Goal: Task Accomplishment & Management: Use online tool/utility

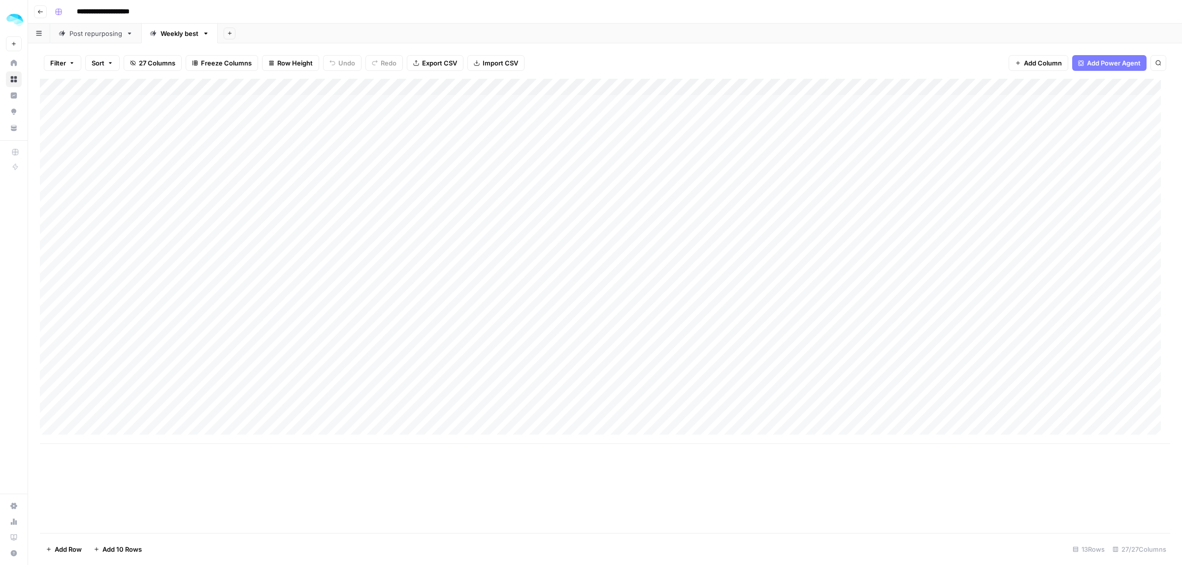
click at [163, 231] on div "Add Column" at bounding box center [605, 262] width 1130 height 366
click at [1045, 342] on div "Add Column" at bounding box center [605, 262] width 1130 height 366
click at [52, 338] on div "Add Column" at bounding box center [605, 262] width 1130 height 366
click at [68, 549] on span "Delete 1 Row" at bounding box center [65, 550] width 39 height 10
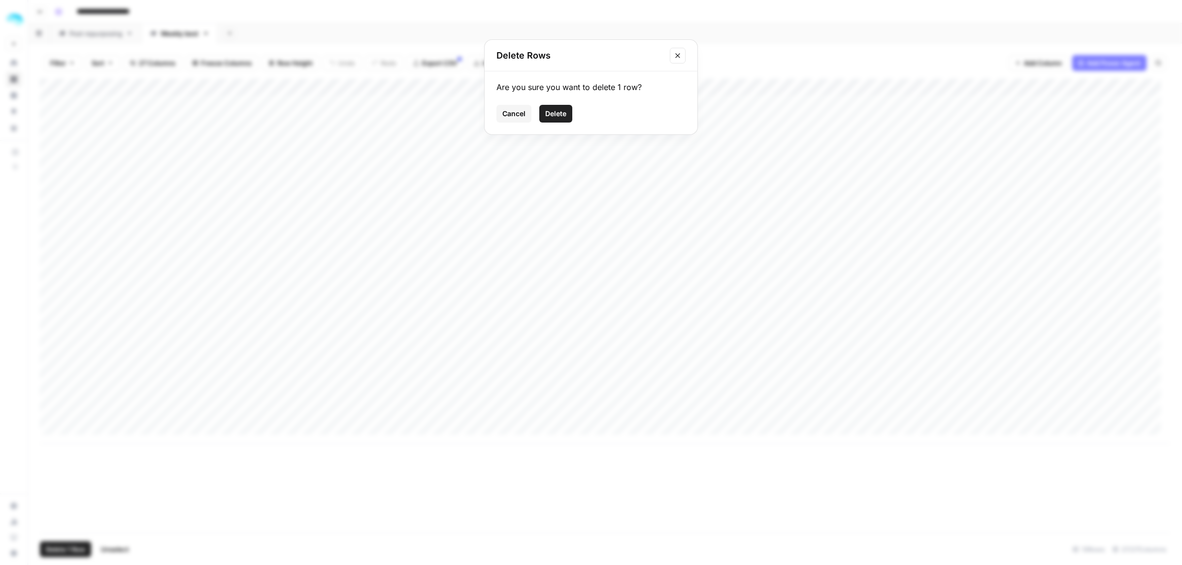
click at [558, 115] on span "Delete" at bounding box center [555, 114] width 21 height 10
click at [681, 231] on div "Add Column" at bounding box center [605, 262] width 1130 height 366
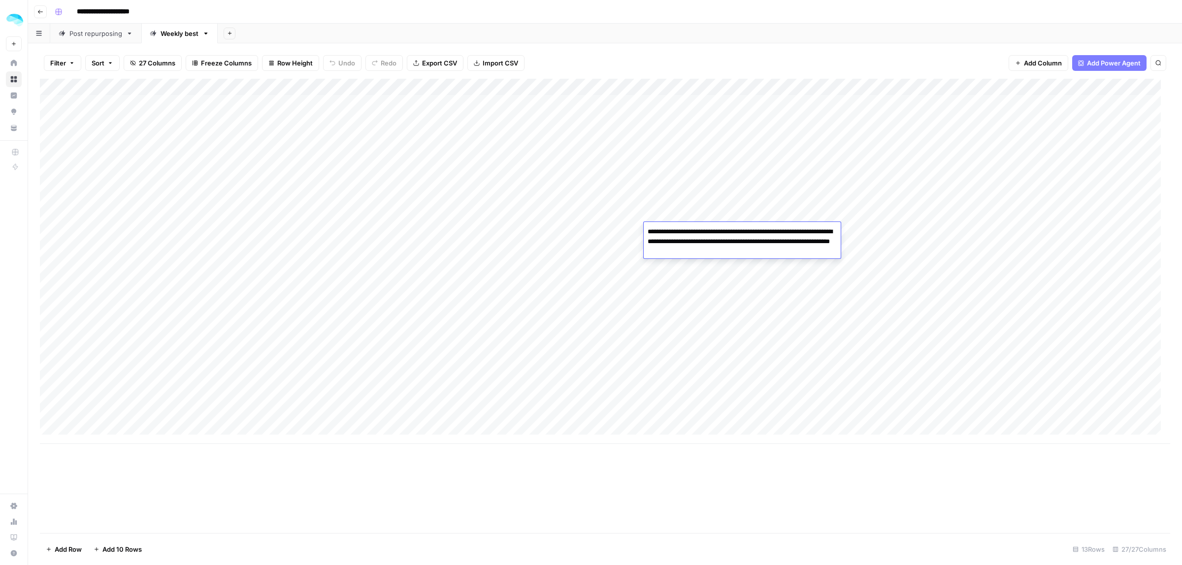
click at [451, 238] on div "Add Column" at bounding box center [605, 262] width 1130 height 366
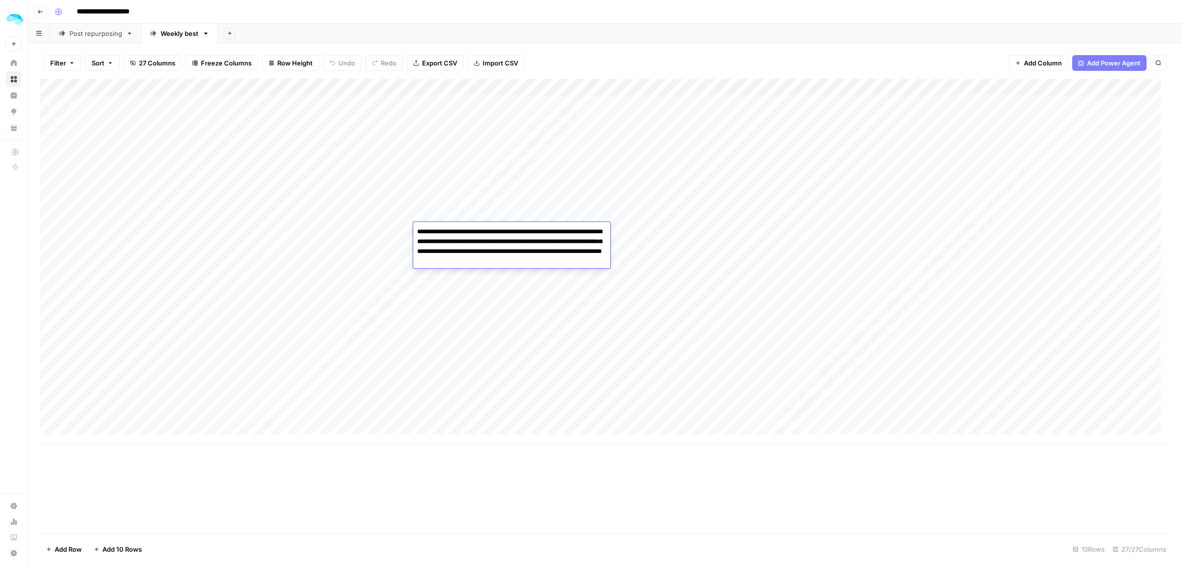
click at [528, 238] on textarea "**********" at bounding box center [511, 246] width 197 height 43
click at [1028, 242] on div "Add Column" at bounding box center [605, 262] width 1130 height 366
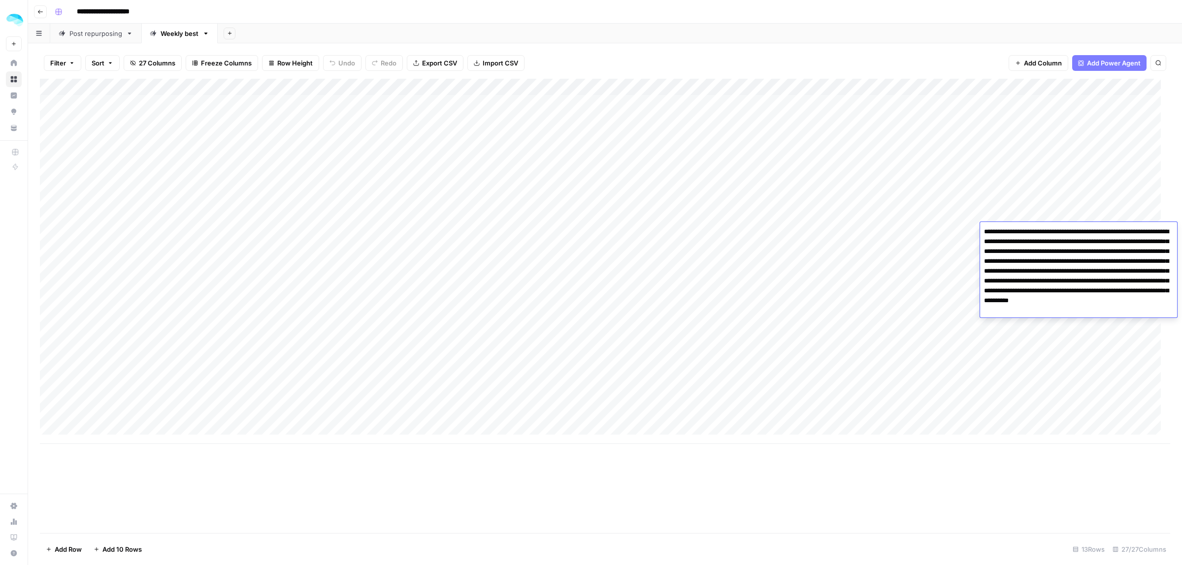
click at [880, 341] on div "Add Column" at bounding box center [605, 262] width 1130 height 366
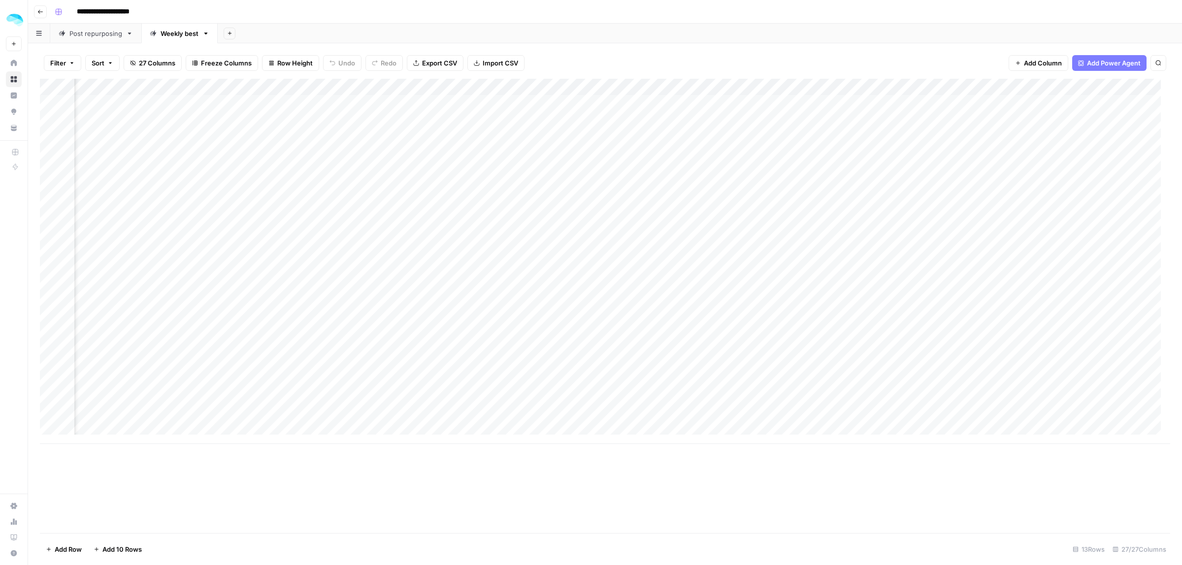
scroll to position [0, 664]
click at [965, 230] on div "Add Column" at bounding box center [605, 262] width 1130 height 366
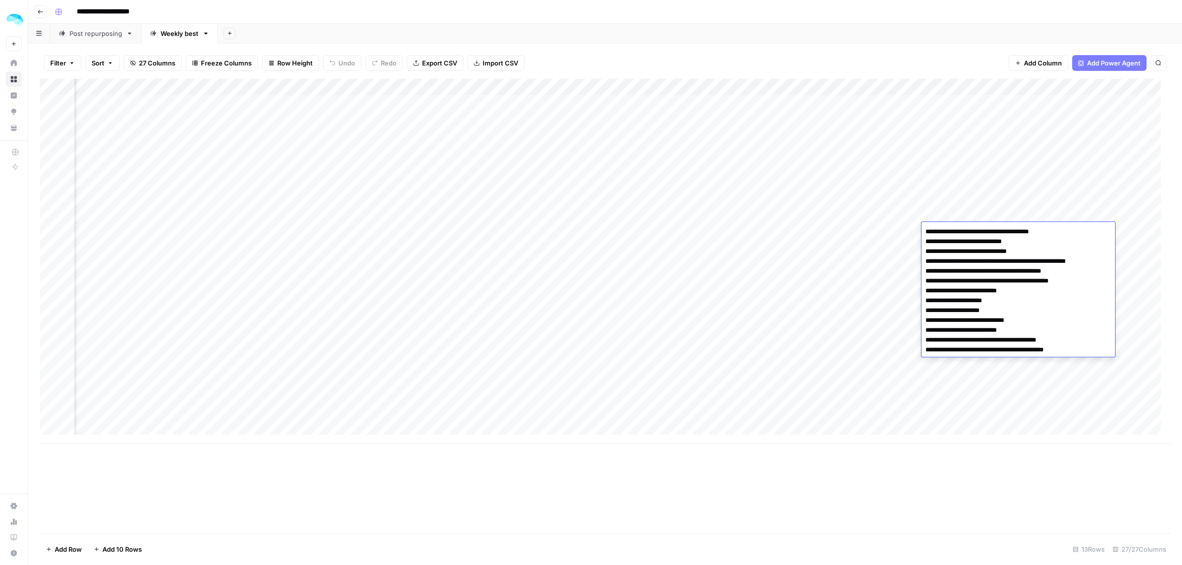
click at [683, 422] on div "Add Column" at bounding box center [605, 262] width 1130 height 366
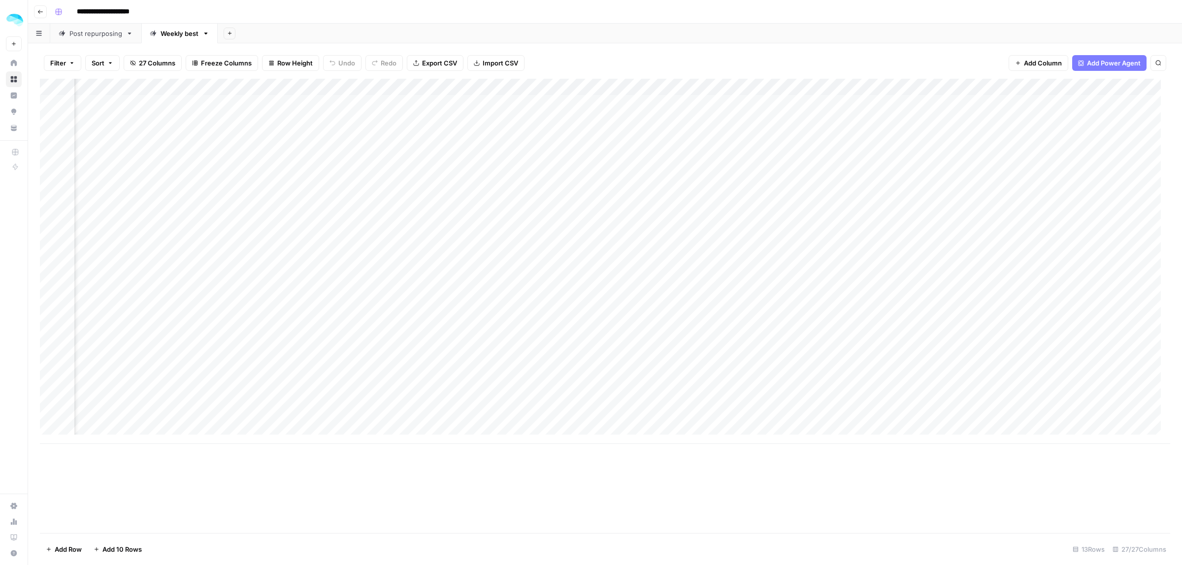
scroll to position [0, 1342]
click at [839, 233] on div "Add Column" at bounding box center [605, 262] width 1130 height 366
click at [882, 232] on div "Add Column" at bounding box center [605, 262] width 1130 height 366
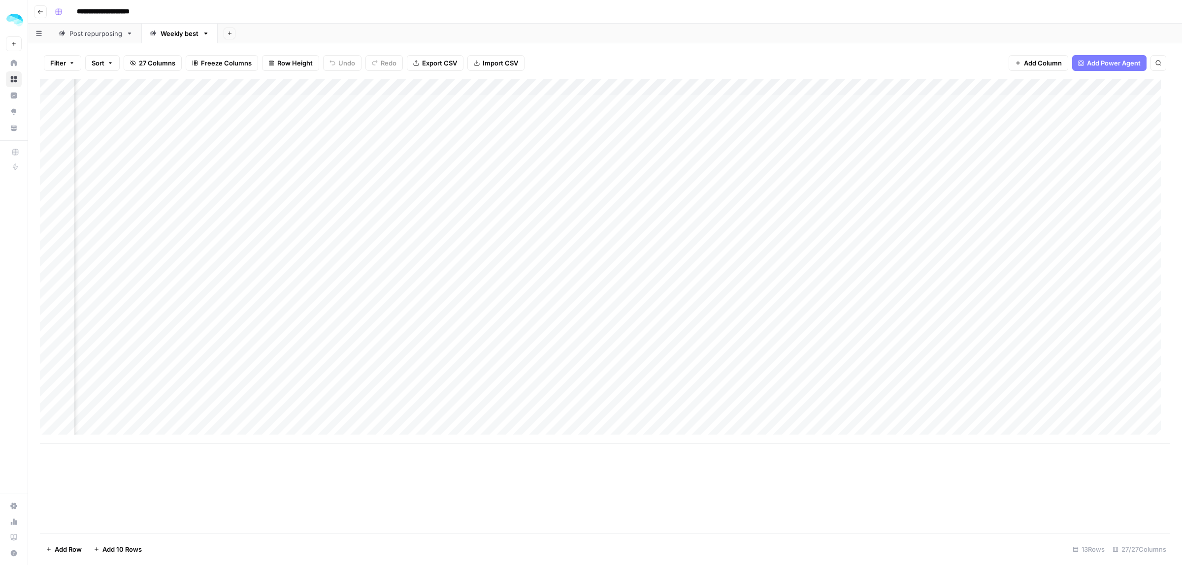
click at [882, 232] on div "Add Column" at bounding box center [605, 262] width 1130 height 366
click at [990, 230] on div "Add Column" at bounding box center [605, 262] width 1130 height 366
click at [688, 232] on div "Add Column" at bounding box center [605, 262] width 1130 height 366
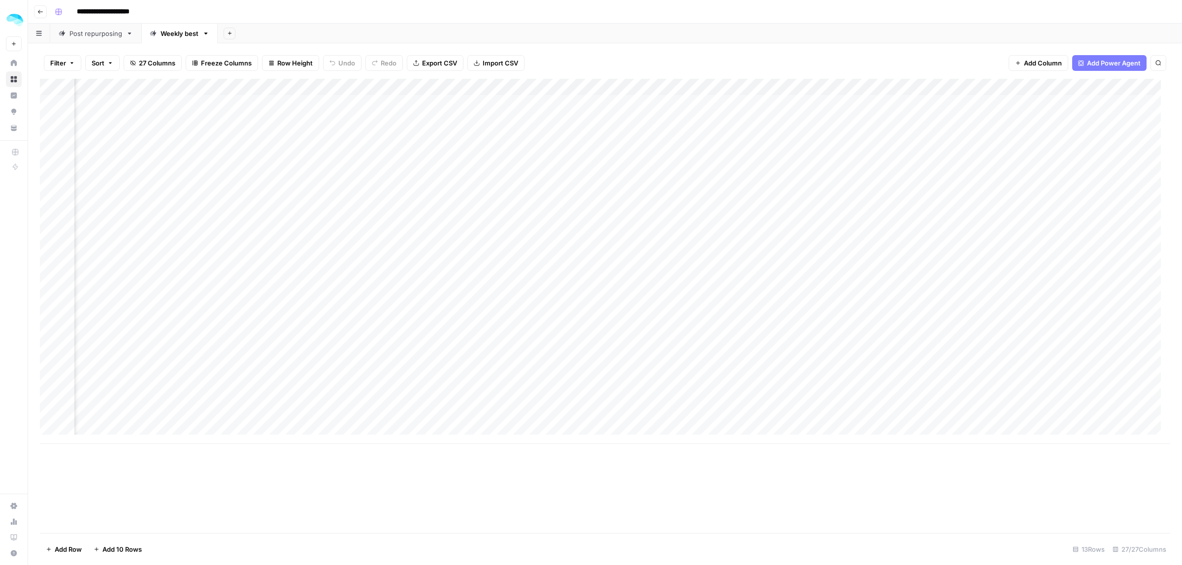
click at [688, 232] on div "Add Column" at bounding box center [605, 262] width 1130 height 366
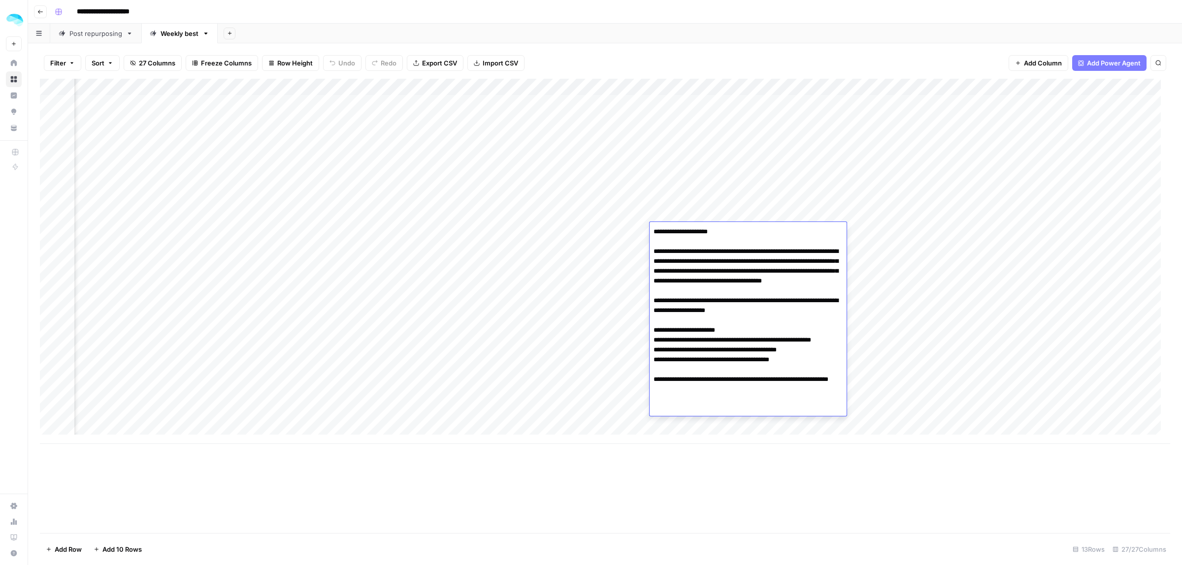
click at [368, 280] on div "Add Column" at bounding box center [605, 262] width 1130 height 366
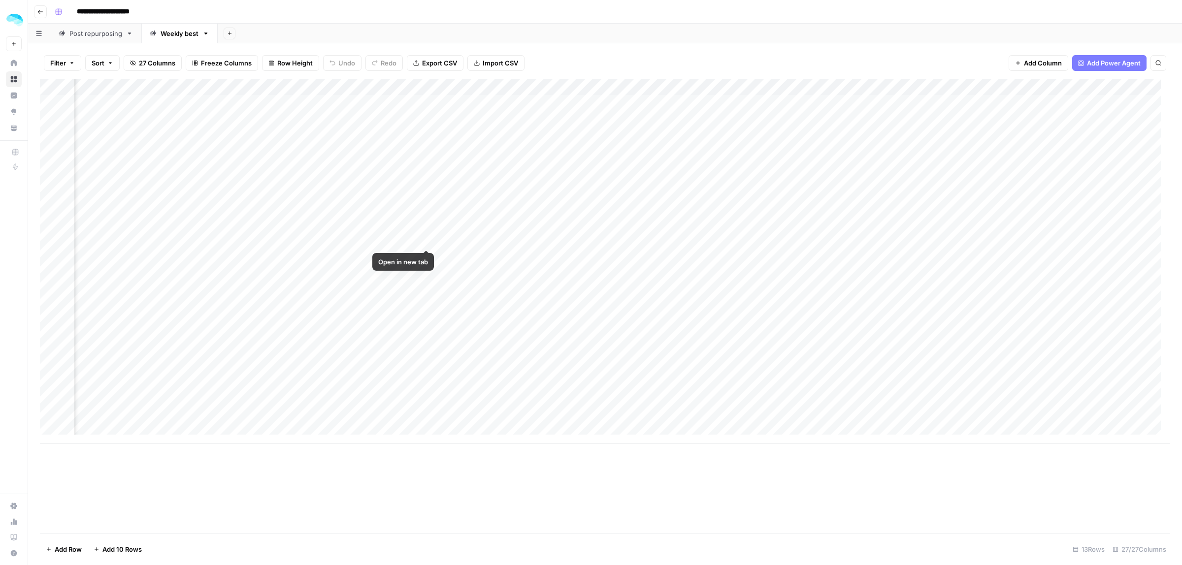
click at [385, 232] on div "Add Column" at bounding box center [605, 262] width 1130 height 366
click at [425, 233] on div "Add Column" at bounding box center [605, 262] width 1130 height 366
click at [485, 229] on div "Add Column" at bounding box center [605, 262] width 1130 height 366
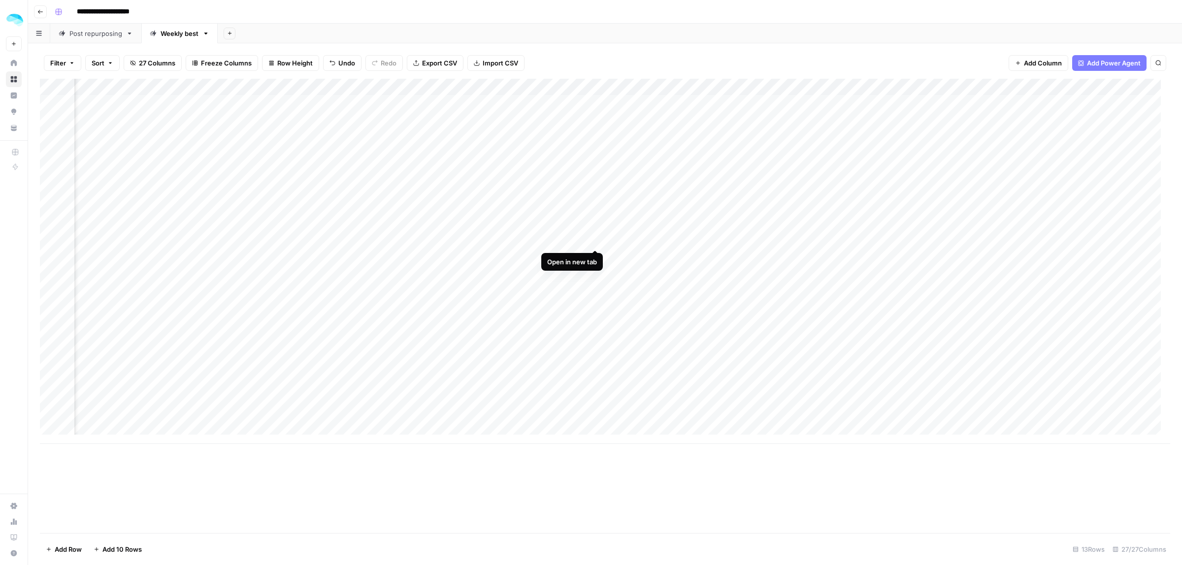
click at [596, 230] on div "Add Column" at bounding box center [605, 262] width 1130 height 366
click at [540, 239] on div "Add Column" at bounding box center [605, 262] width 1130 height 366
click at [537, 241] on div "Add Column" at bounding box center [605, 262] width 1130 height 366
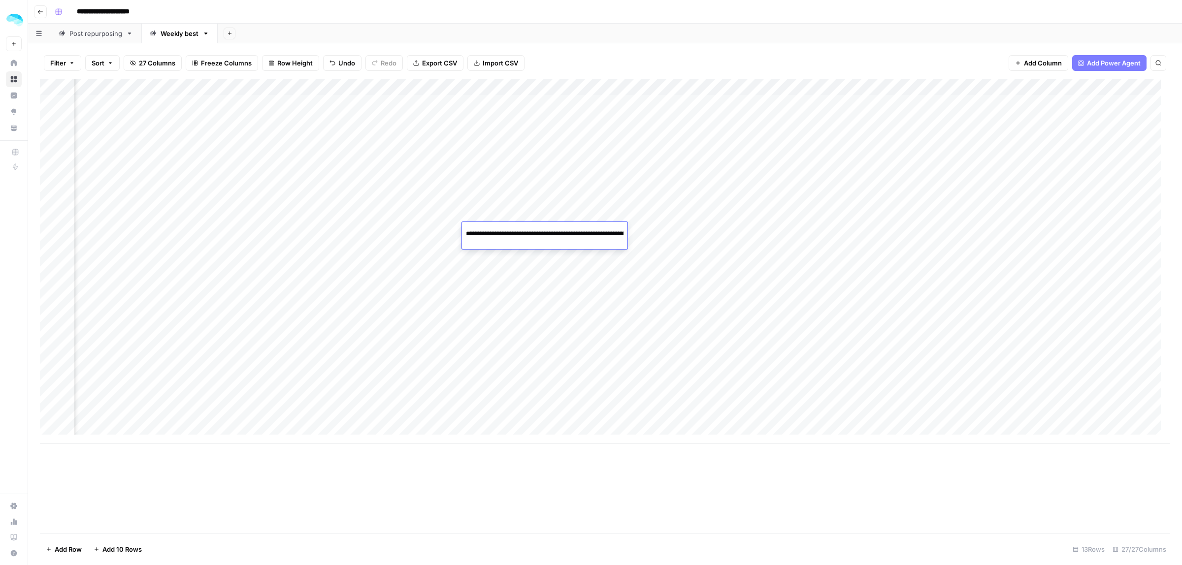
click at [535, 250] on div "Add Column" at bounding box center [605, 262] width 1130 height 366
click at [592, 229] on div "Add Column" at bounding box center [605, 262] width 1130 height 366
click at [500, 229] on div "Add Column" at bounding box center [605, 262] width 1130 height 366
click at [377, 272] on div "Add Column" at bounding box center [605, 262] width 1130 height 366
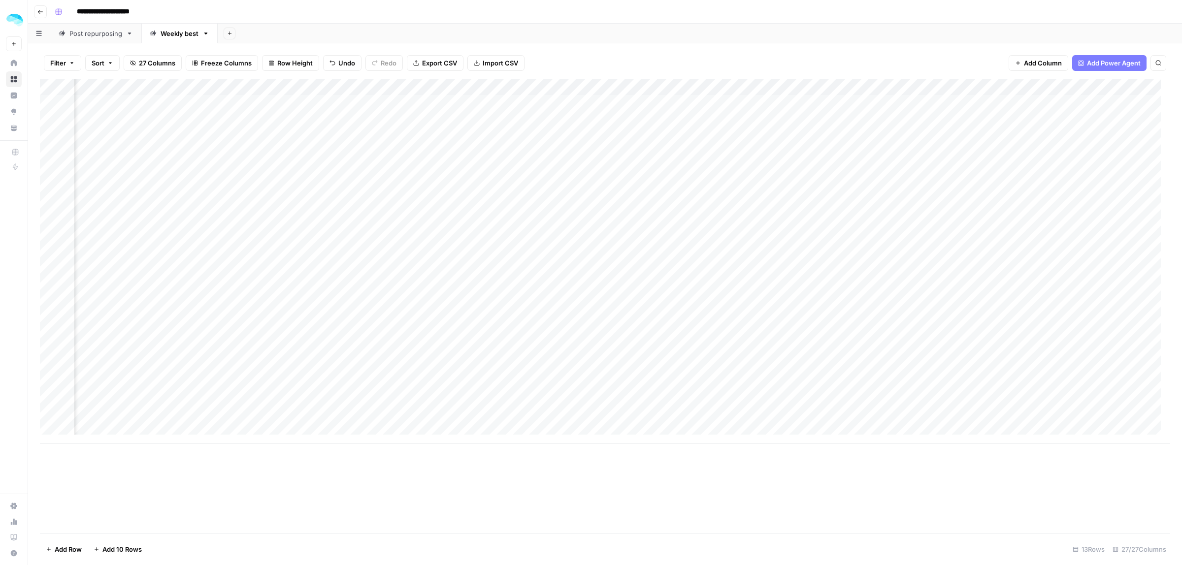
click at [412, 249] on div "Add Column" at bounding box center [605, 262] width 1130 height 366
click at [415, 242] on div "Add Column" at bounding box center [605, 262] width 1130 height 366
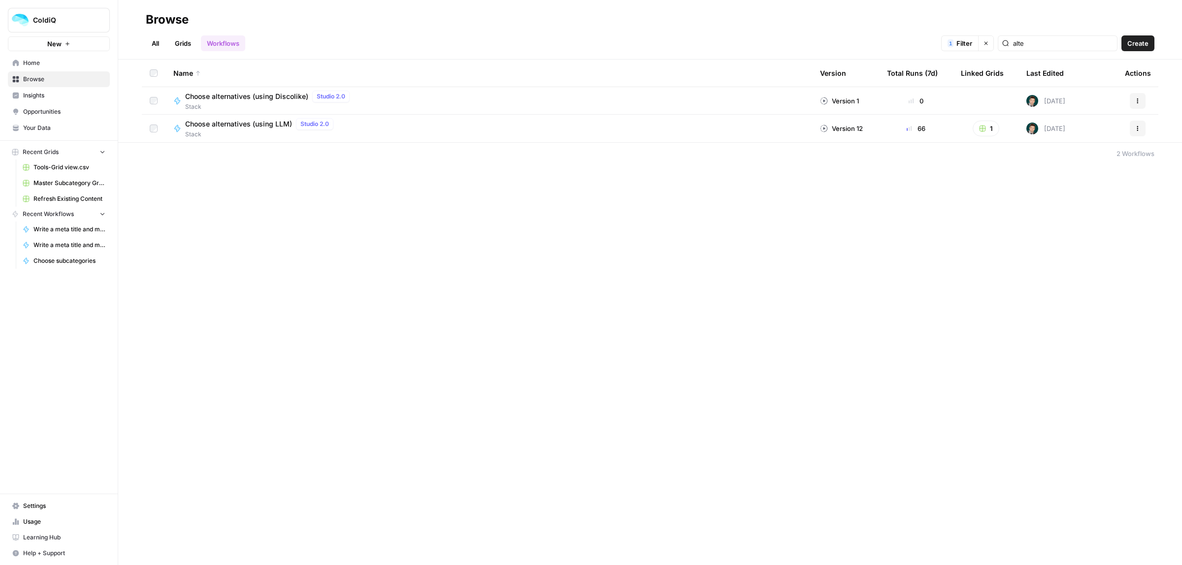
click at [248, 100] on span "Choose alternatives (using Discolike)" at bounding box center [246, 97] width 123 height 10
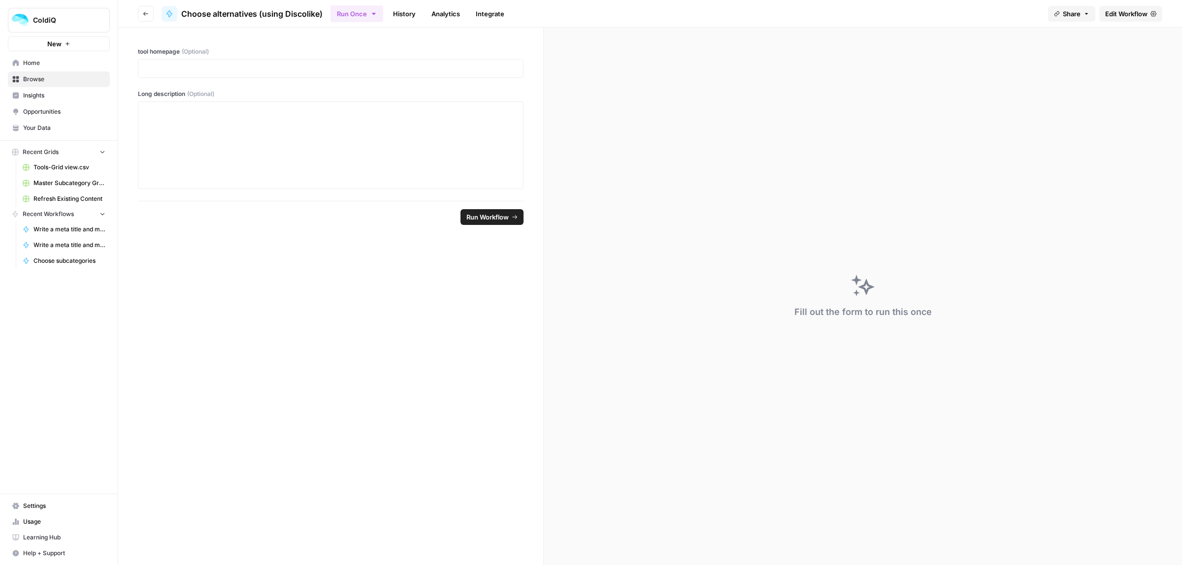
click at [1133, 6] on link "Edit Workflow" at bounding box center [1130, 14] width 63 height 16
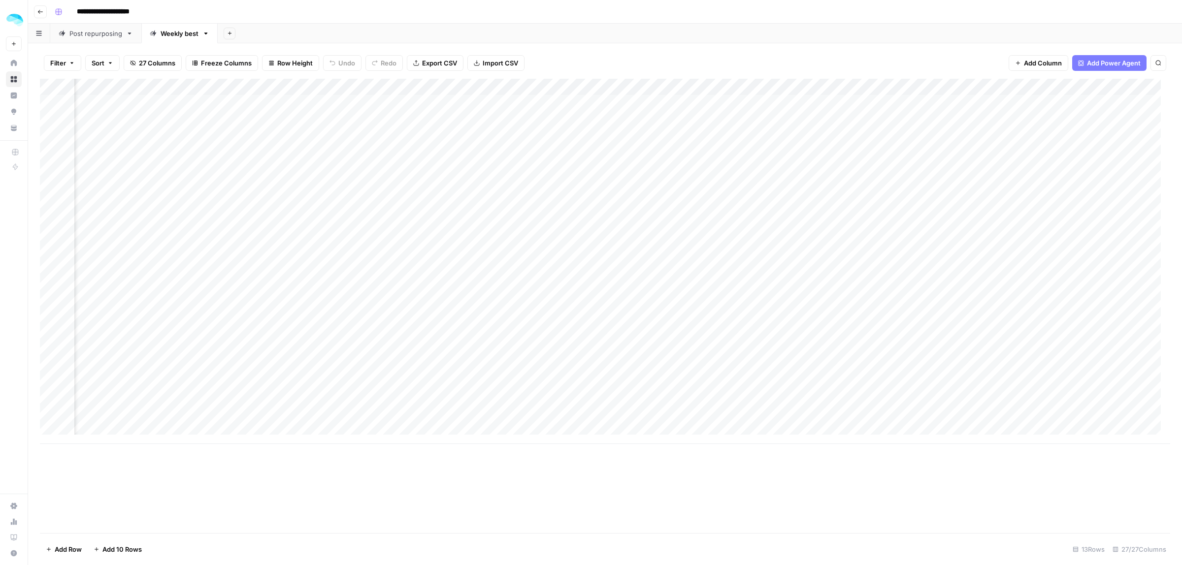
scroll to position [0, 2623]
click at [323, 239] on div "Add Column" at bounding box center [605, 262] width 1130 height 366
click at [739, 233] on div "Add Column" at bounding box center [605, 262] width 1130 height 366
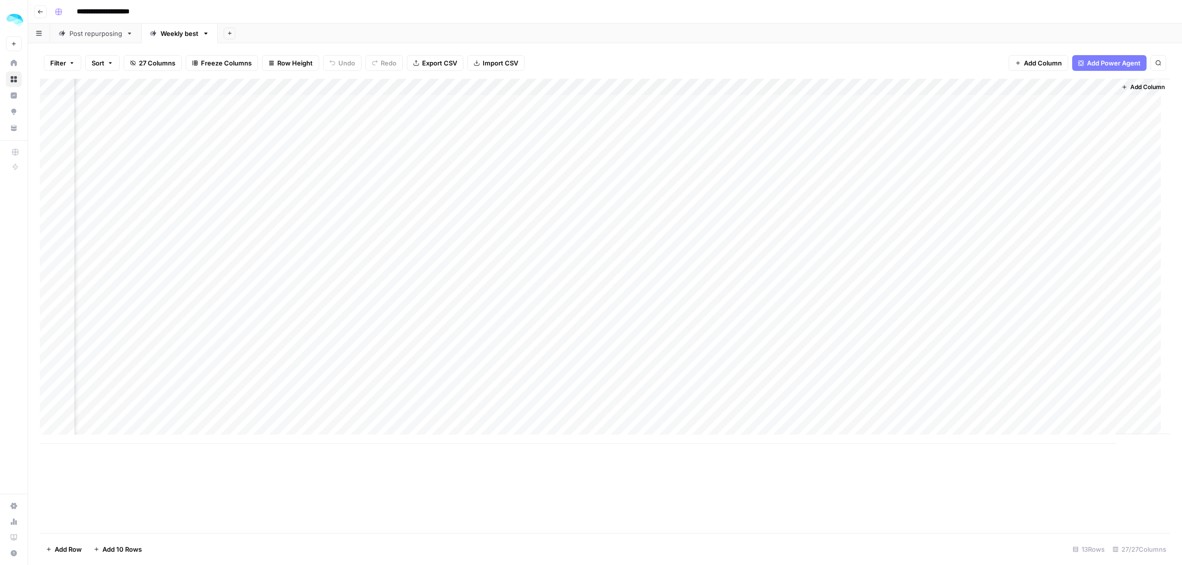
click at [739, 233] on div "Add Column" at bounding box center [605, 262] width 1130 height 366
drag, startPoint x: 800, startPoint y: 233, endPoint x: 702, endPoint y: 232, distance: 98.0
click at [702, 232] on body "**********" at bounding box center [591, 282] width 1182 height 565
drag, startPoint x: 734, startPoint y: 252, endPoint x: 717, endPoint y: 253, distance: 17.2
click at [717, 253] on textarea "**********" at bounding box center [791, 276] width 158 height 102
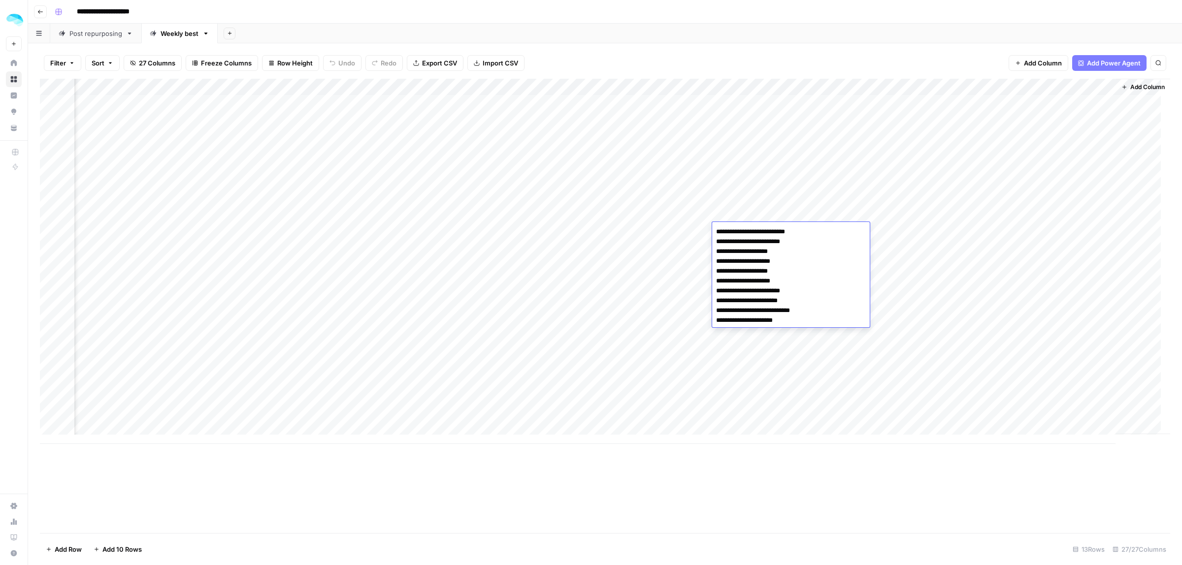
click at [1057, 227] on div "Add Column" at bounding box center [605, 262] width 1130 height 366
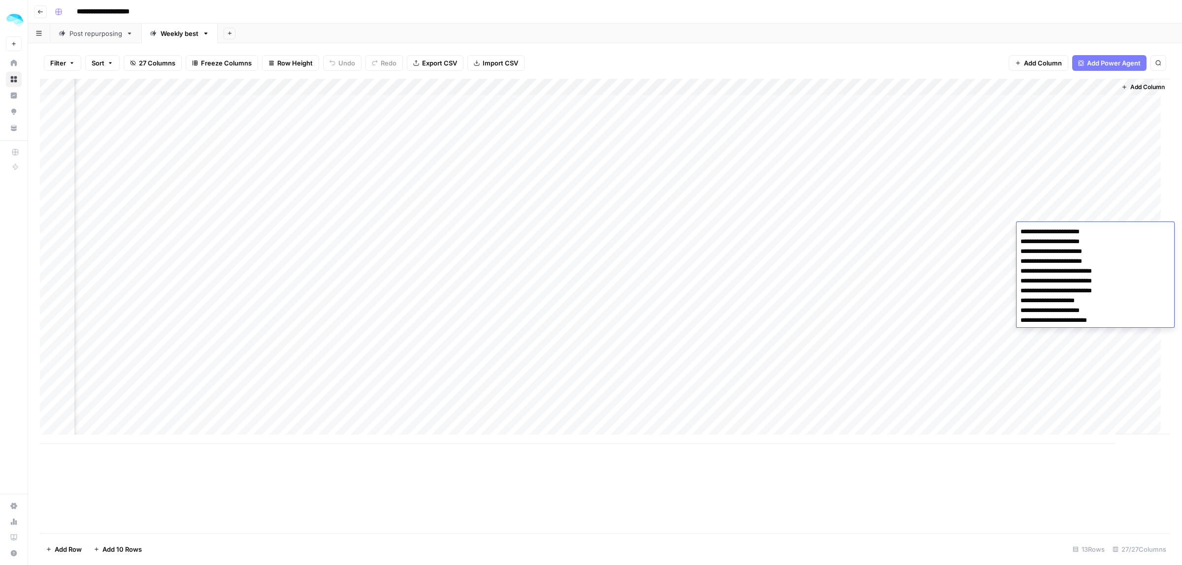
drag, startPoint x: 1081, startPoint y: 280, endPoint x: 1011, endPoint y: 279, distance: 70.0
click at [1011, 279] on body "**********" at bounding box center [591, 282] width 1182 height 565
drag, startPoint x: 1057, startPoint y: 262, endPoint x: 1009, endPoint y: 263, distance: 48.3
click at [1009, 263] on body "**********" at bounding box center [591, 282] width 1182 height 565
